Goal: Task Accomplishment & Management: Use online tool/utility

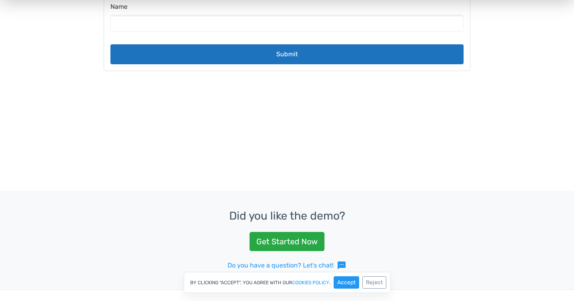
scroll to position [252, 0]
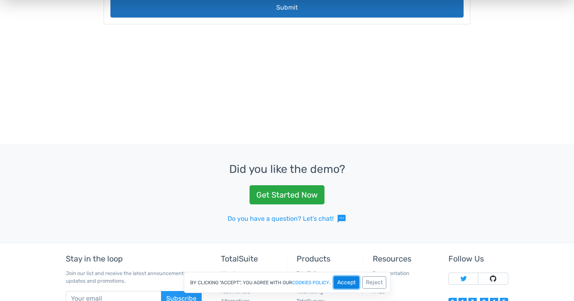
click at [344, 283] on button "Accept" at bounding box center [347, 282] width 26 height 12
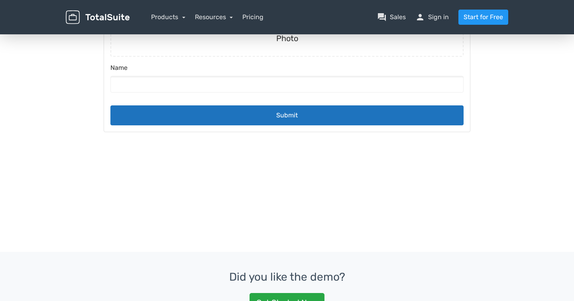
scroll to position [0, 0]
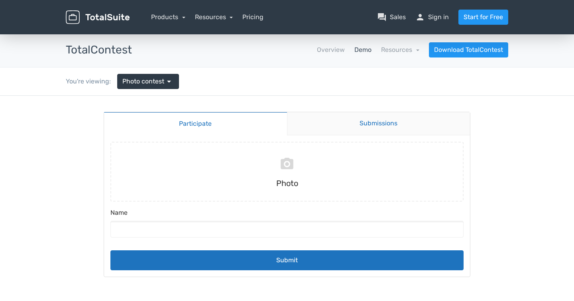
click at [325, 119] on link "Submissions" at bounding box center [378, 123] width 183 height 23
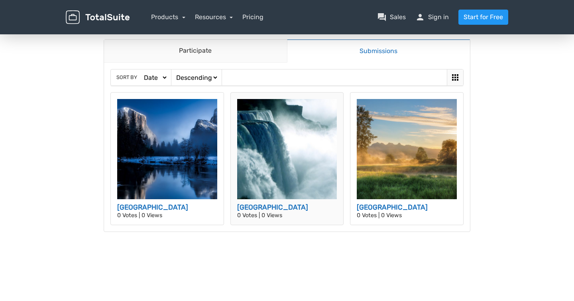
scroll to position [74, 0]
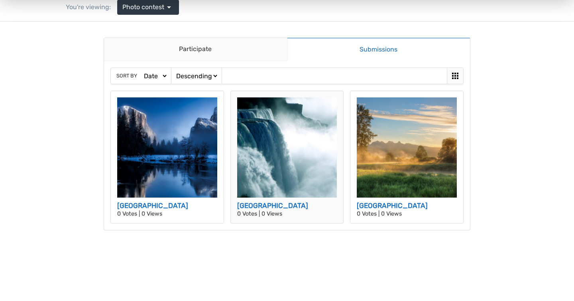
click at [255, 152] on img at bounding box center [287, 147] width 100 height 100
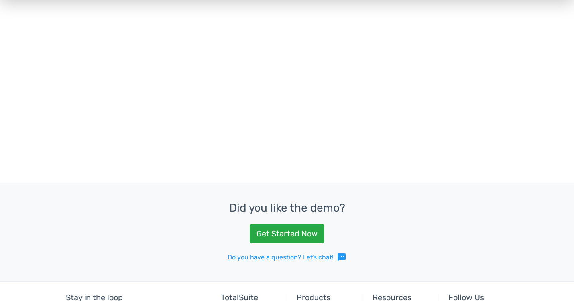
scroll to position [317, 0]
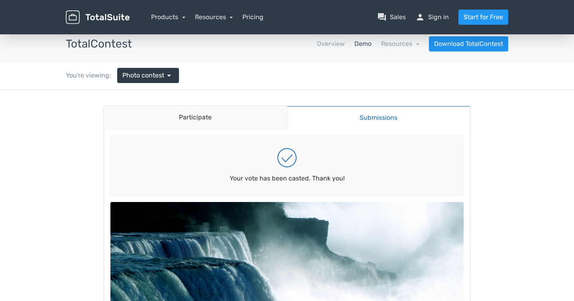
scroll to position [0, 0]
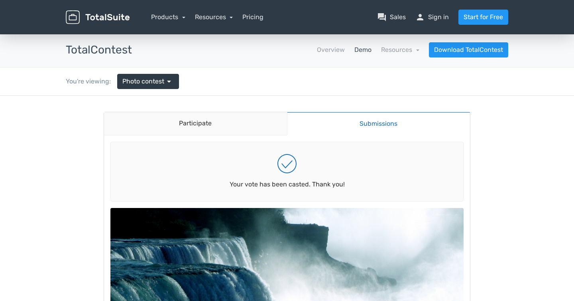
click at [120, 20] on img at bounding box center [98, 17] width 64 height 14
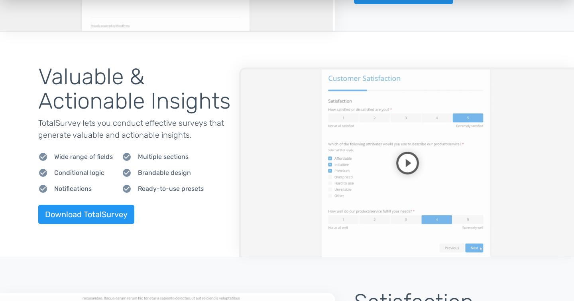
scroll to position [756, 0]
